Goal: Task Accomplishment & Management: Use online tool/utility

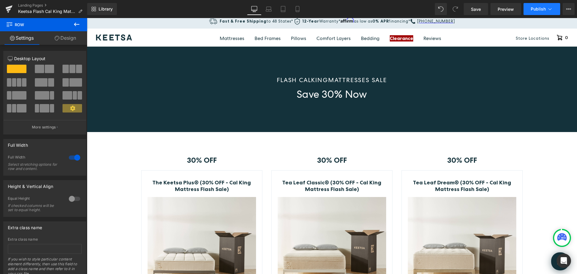
click at [538, 8] on span "Publish" at bounding box center [538, 9] width 15 height 5
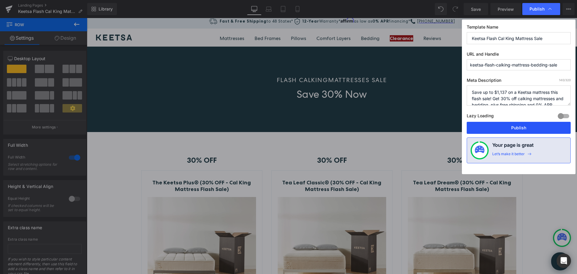
click at [510, 126] on button "Publish" at bounding box center [519, 128] width 104 height 12
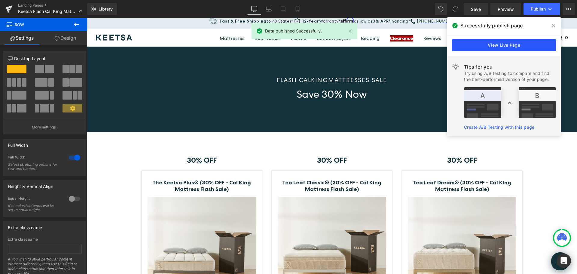
click at [512, 46] on link "View Live Page" at bounding box center [504, 45] width 104 height 12
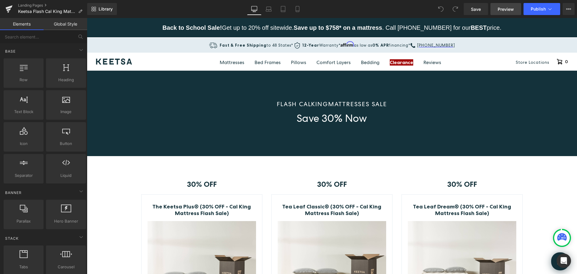
click at [506, 7] on span "Preview" at bounding box center [506, 9] width 16 height 6
click at [544, 10] on span "Publish" at bounding box center [538, 9] width 15 height 5
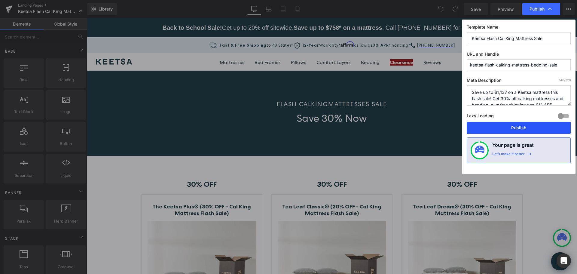
click at [527, 128] on button "Publish" at bounding box center [519, 128] width 104 height 12
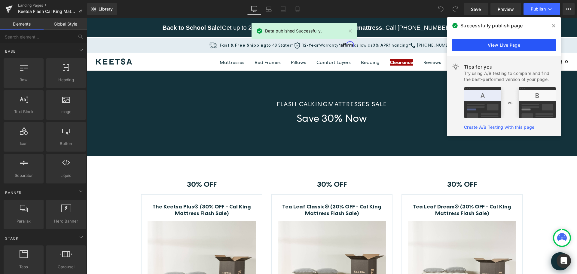
click at [511, 47] on link "View Live Page" at bounding box center [504, 45] width 104 height 12
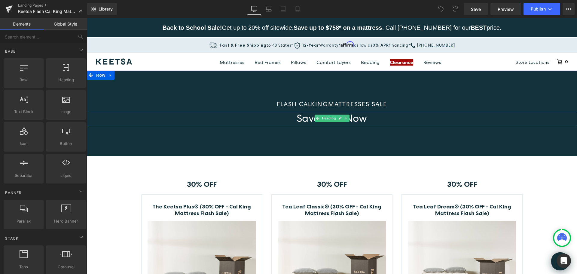
click at [297, 118] on span "Save 30% Now" at bounding box center [332, 117] width 70 height 13
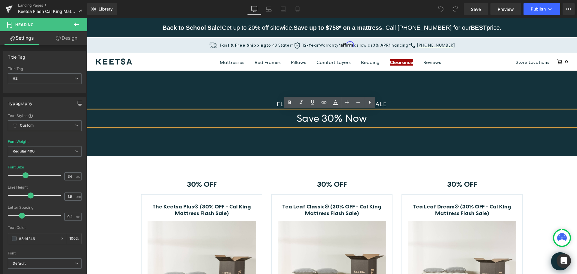
click at [294, 117] on h2 "Save 30% Now" at bounding box center [332, 118] width 490 height 15
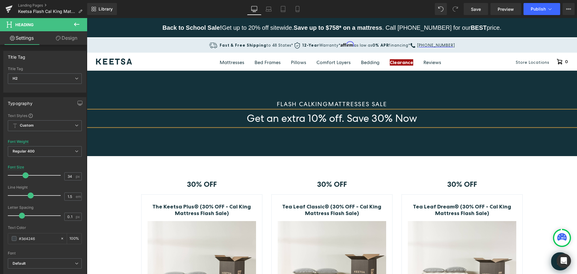
click at [402, 117] on span "Get an extra 10% off. Save 30% Now" at bounding box center [332, 117] width 170 height 13
click at [383, 103] on span "MATTRESSES SALE" at bounding box center [357, 104] width 59 height 8
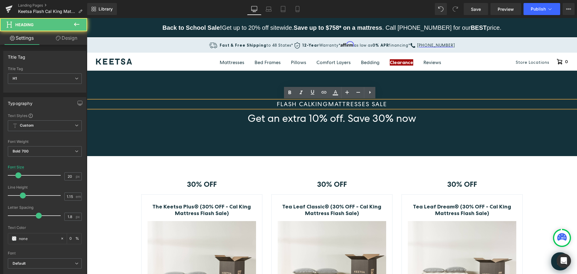
drag, startPoint x: 328, startPoint y: 104, endPoint x: 297, endPoint y: 103, distance: 31.0
click at [298, 103] on h1 "FLASH CALKING MATTRESSES SALE" at bounding box center [332, 104] width 490 height 7
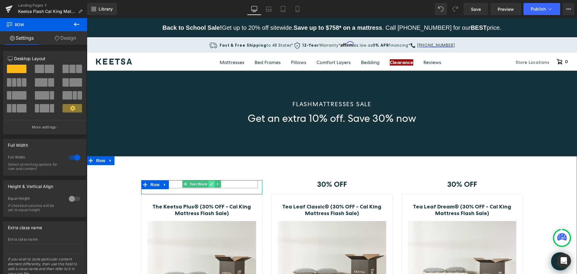
click at [210, 183] on icon at bounding box center [211, 184] width 3 height 4
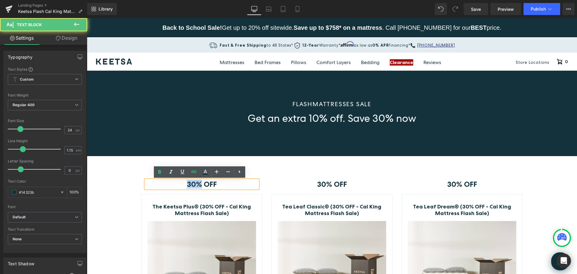
drag, startPoint x: 198, startPoint y: 184, endPoint x: 184, endPoint y: 183, distance: 14.8
click at [184, 183] on p "30% OFF" at bounding box center [202, 184] width 112 height 8
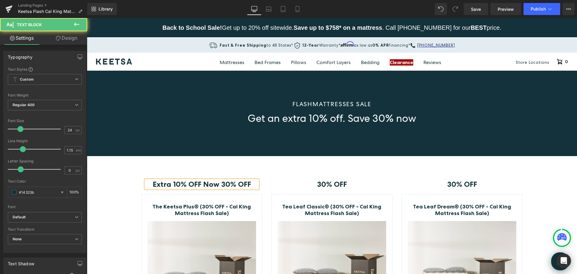
click at [199, 184] on strong "Extra 10% OFF Now 30% OFF" at bounding box center [202, 184] width 98 height 9
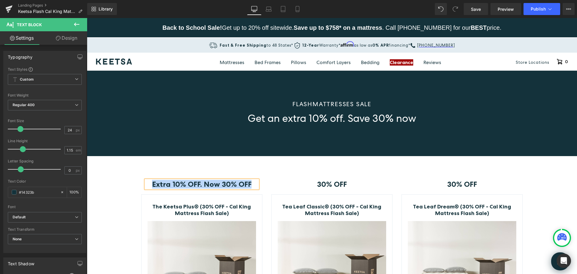
copy strong "Extra 10% OFF. Now 30% OFF"
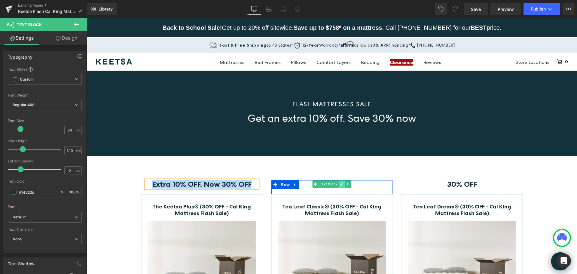
click at [341, 182] on icon at bounding box center [341, 184] width 3 height 4
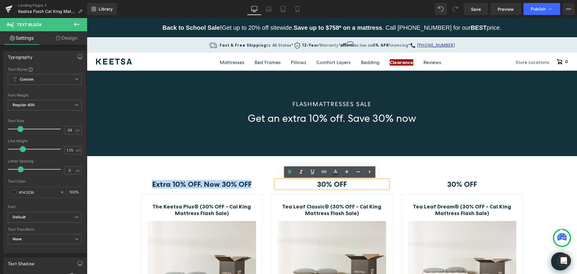
click at [337, 185] on strong "30% OFF" at bounding box center [332, 184] width 30 height 9
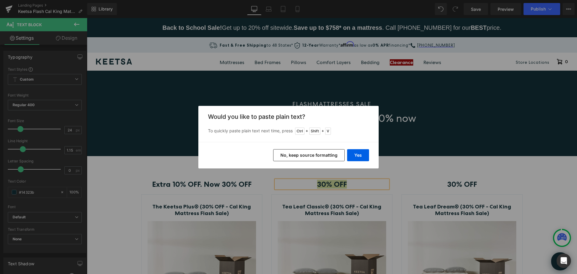
click at [303, 157] on button "No, keep source formatting" at bounding box center [309, 155] width 72 height 12
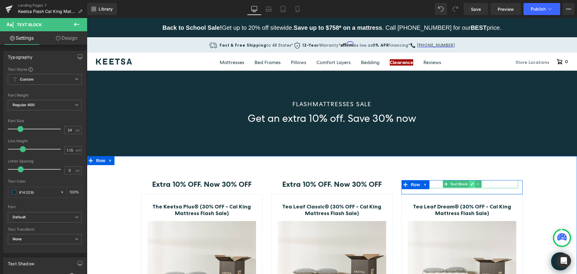
click at [469, 184] on link at bounding box center [472, 183] width 6 height 7
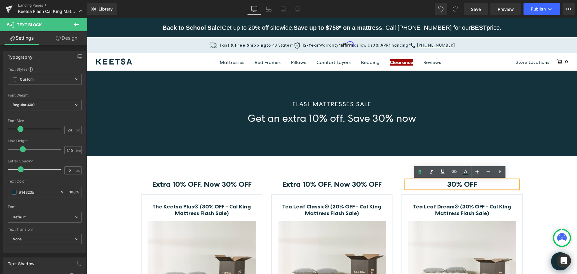
click at [466, 184] on strong "30% OFF" at bounding box center [462, 184] width 30 height 9
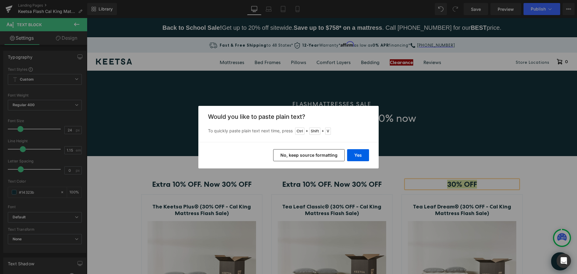
click at [307, 153] on button "No, keep source formatting" at bounding box center [309, 155] width 72 height 12
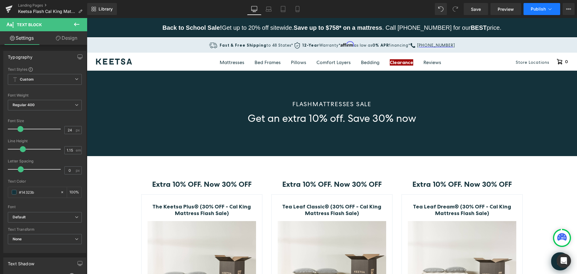
click at [536, 8] on span "Publish" at bounding box center [538, 9] width 15 height 5
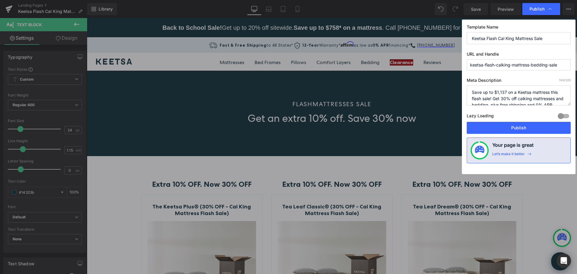
drag, startPoint x: 516, startPoint y: 38, endPoint x: 498, endPoint y: 38, distance: 18.0
click at [498, 38] on input "Keetsa Flash Cal King Mattress Sale" at bounding box center [519, 38] width 104 height 12
type input "Keetsa Flash Mattress Sale"
click at [529, 126] on button "Publish" at bounding box center [519, 128] width 104 height 12
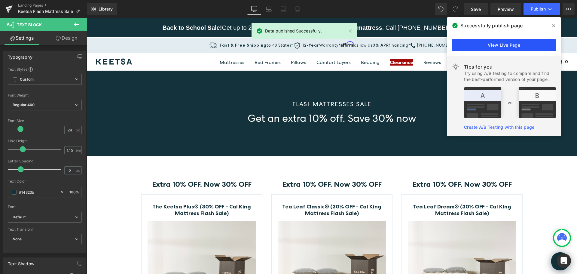
click at [511, 42] on link "View Live Page" at bounding box center [504, 45] width 104 height 12
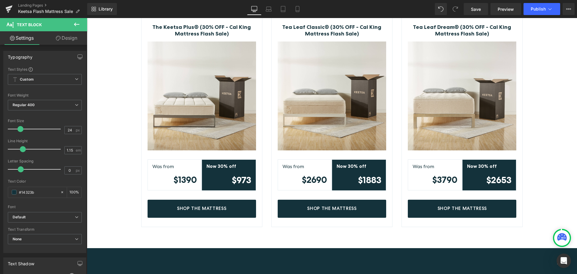
scroll to position [240, 0]
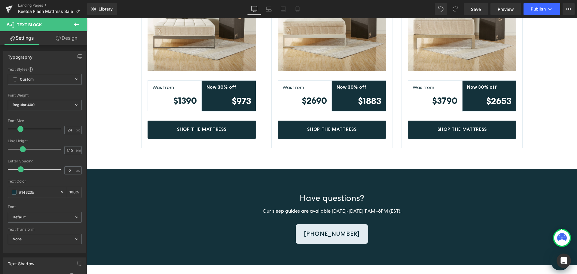
click at [242, 160] on div "Extra 10% OFF. Now 30% OFF Text Block Row The Keetsa Plus® (30% OFF - Cal King …" at bounding box center [332, 33] width 490 height 271
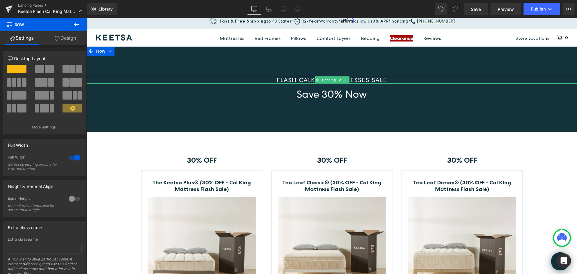
click at [303, 78] on span "FLASH CALKING" at bounding box center [302, 80] width 51 height 8
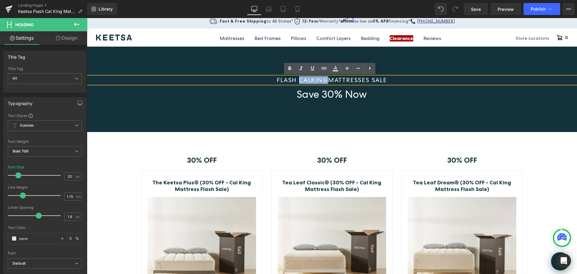
drag, startPoint x: 297, startPoint y: 79, endPoint x: 325, endPoint y: 81, distance: 28.3
click at [325, 81] on span "FLASH CALKING" at bounding box center [302, 80] width 51 height 8
